Goal: Transaction & Acquisition: Purchase product/service

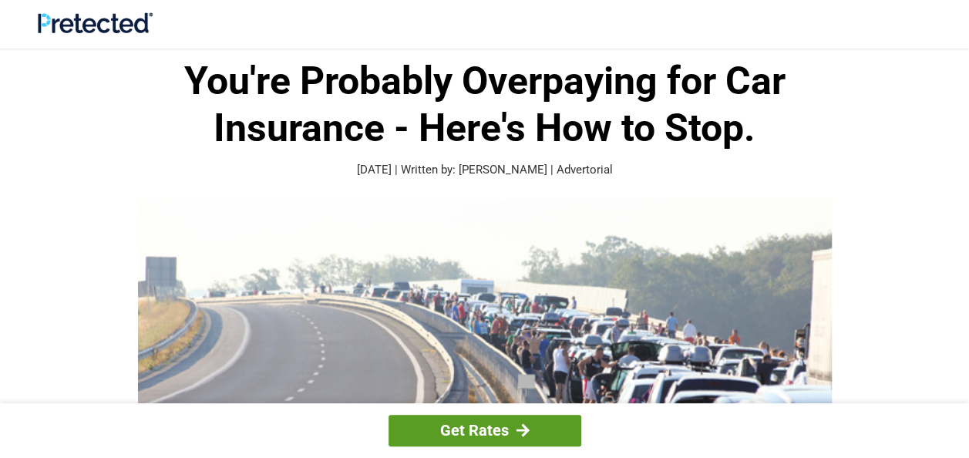
click at [506, 433] on link "Get Rates" at bounding box center [484, 431] width 193 height 32
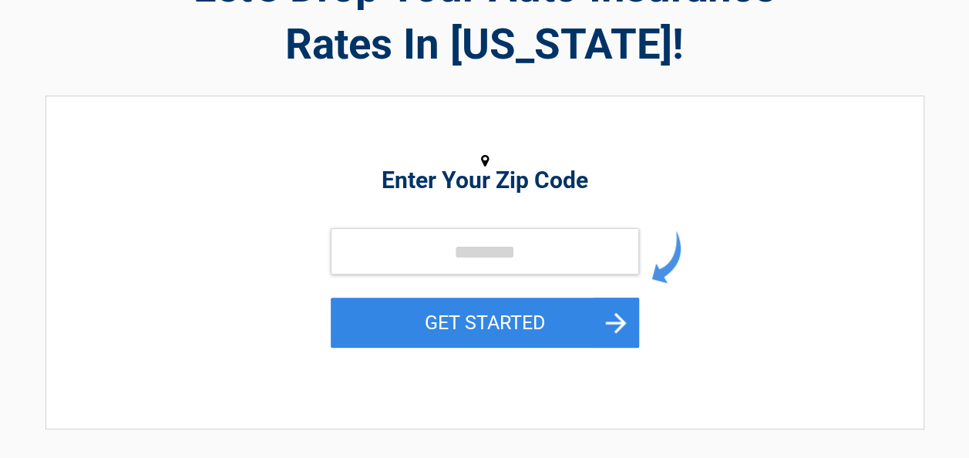
scroll to position [154, 0]
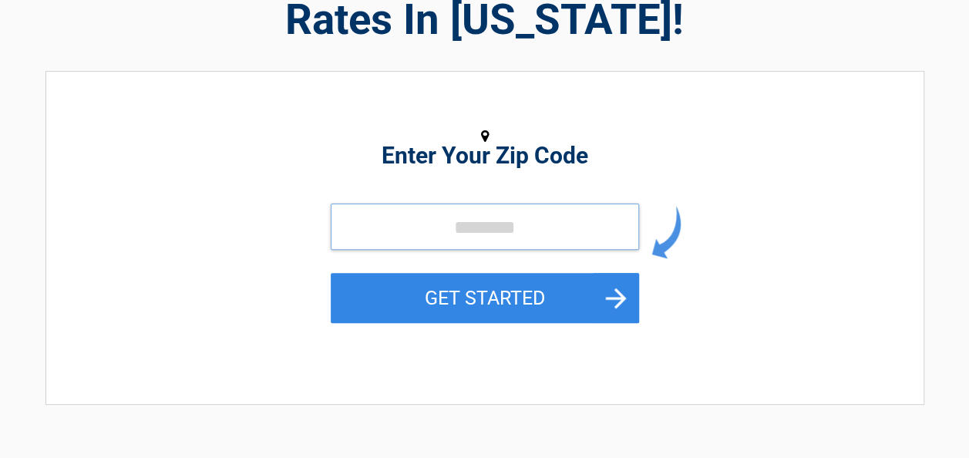
click at [344, 227] on input "tel" at bounding box center [485, 226] width 308 height 46
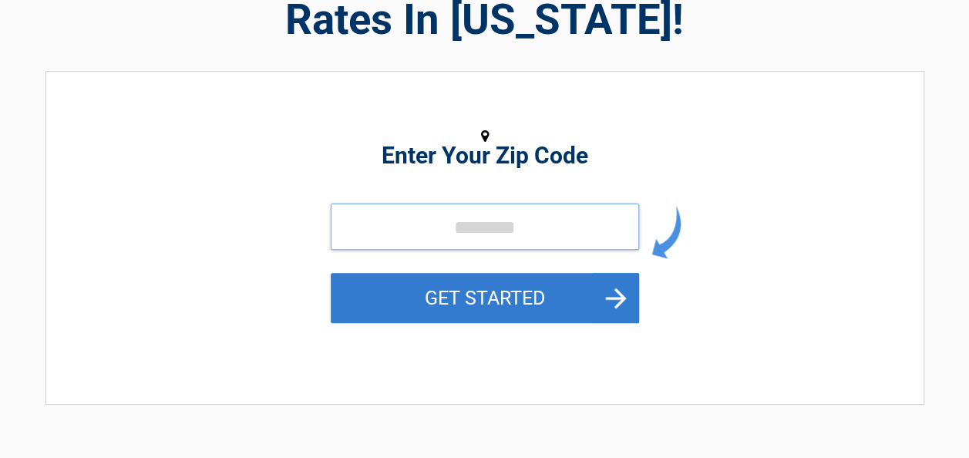
type input "*****"
click at [441, 291] on button "GET STARTED" at bounding box center [485, 298] width 308 height 50
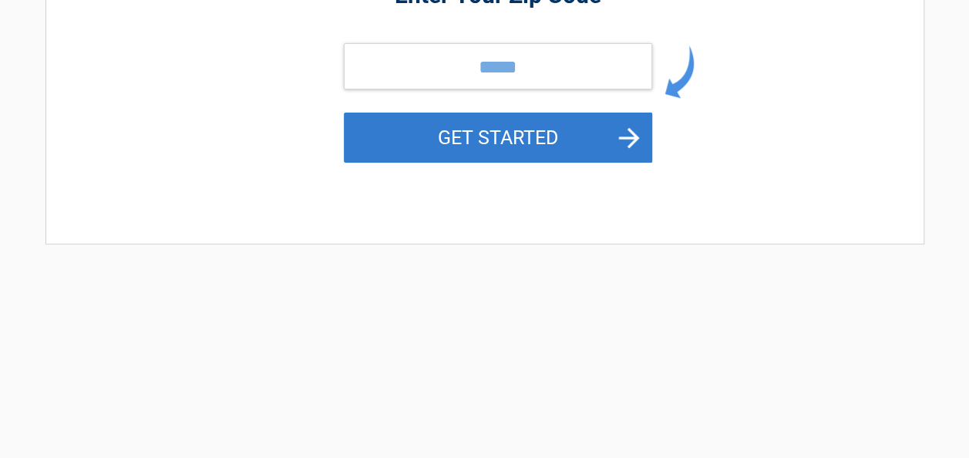
scroll to position [0, 0]
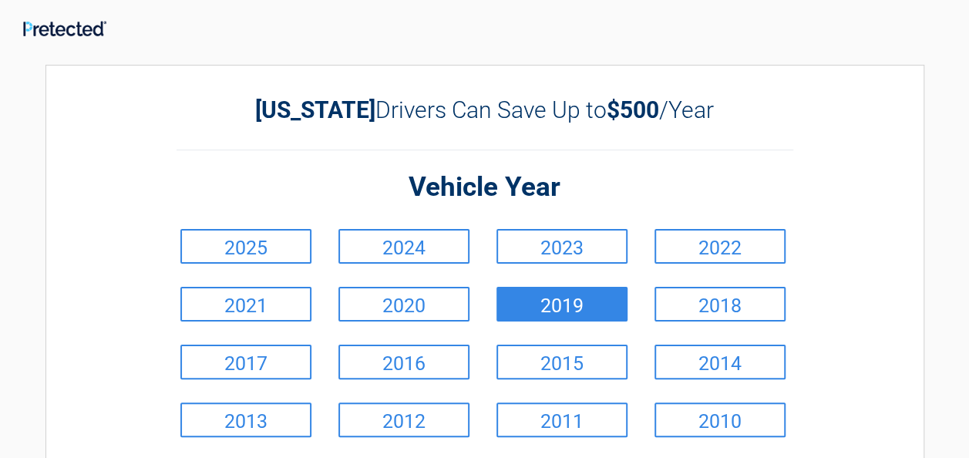
click at [570, 305] on link "2019" at bounding box center [561, 304] width 131 height 35
